Goal: Check status: Check status

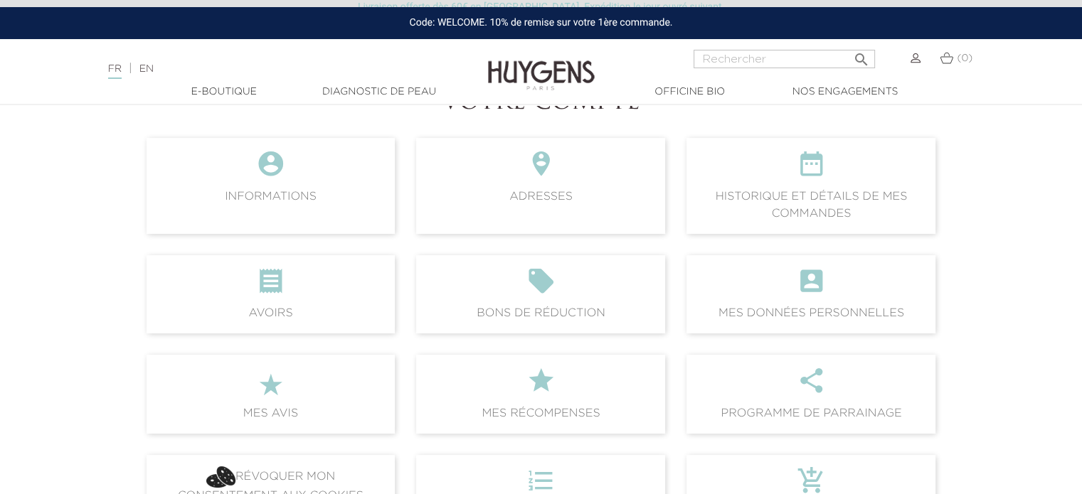
scroll to position [142, 0]
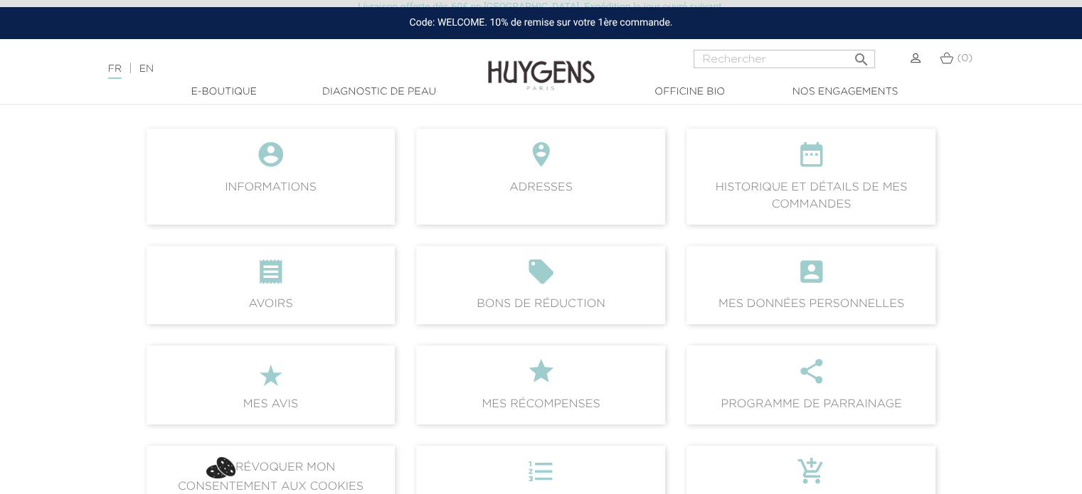
click at [800, 197] on span " Historique et détails de mes commandes" at bounding box center [811, 176] width 249 height 95
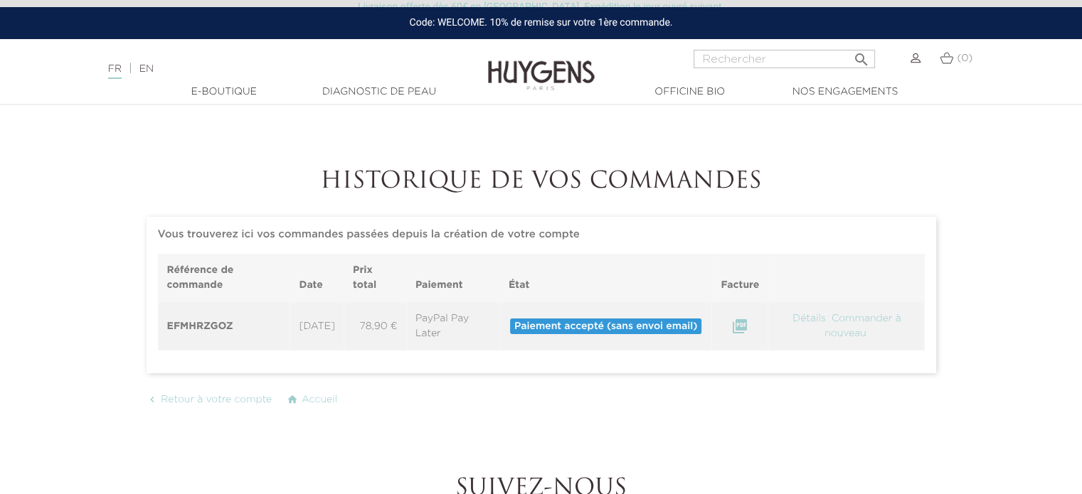
scroll to position [142, 0]
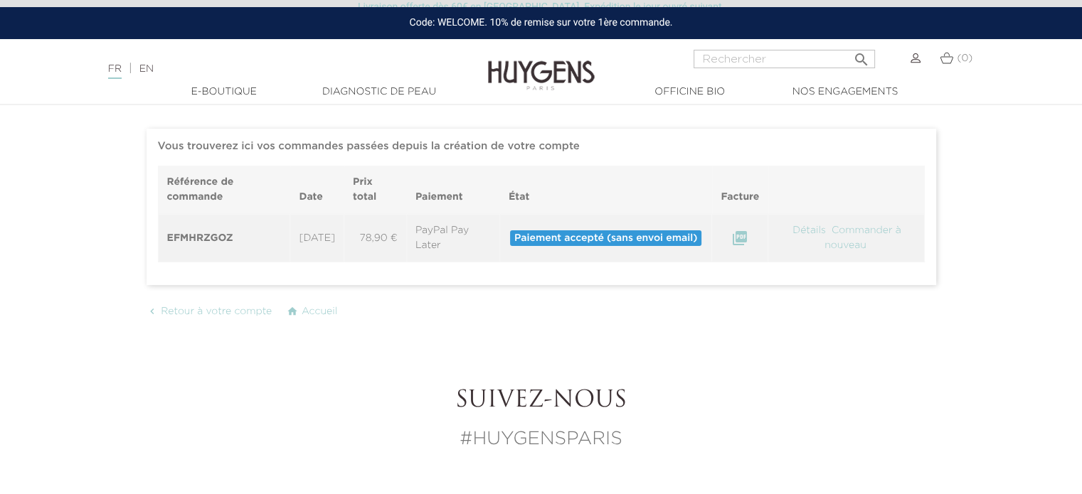
click at [810, 232] on link "Détails" at bounding box center [809, 231] width 36 height 10
